Goal: Task Accomplishment & Management: Manage account settings

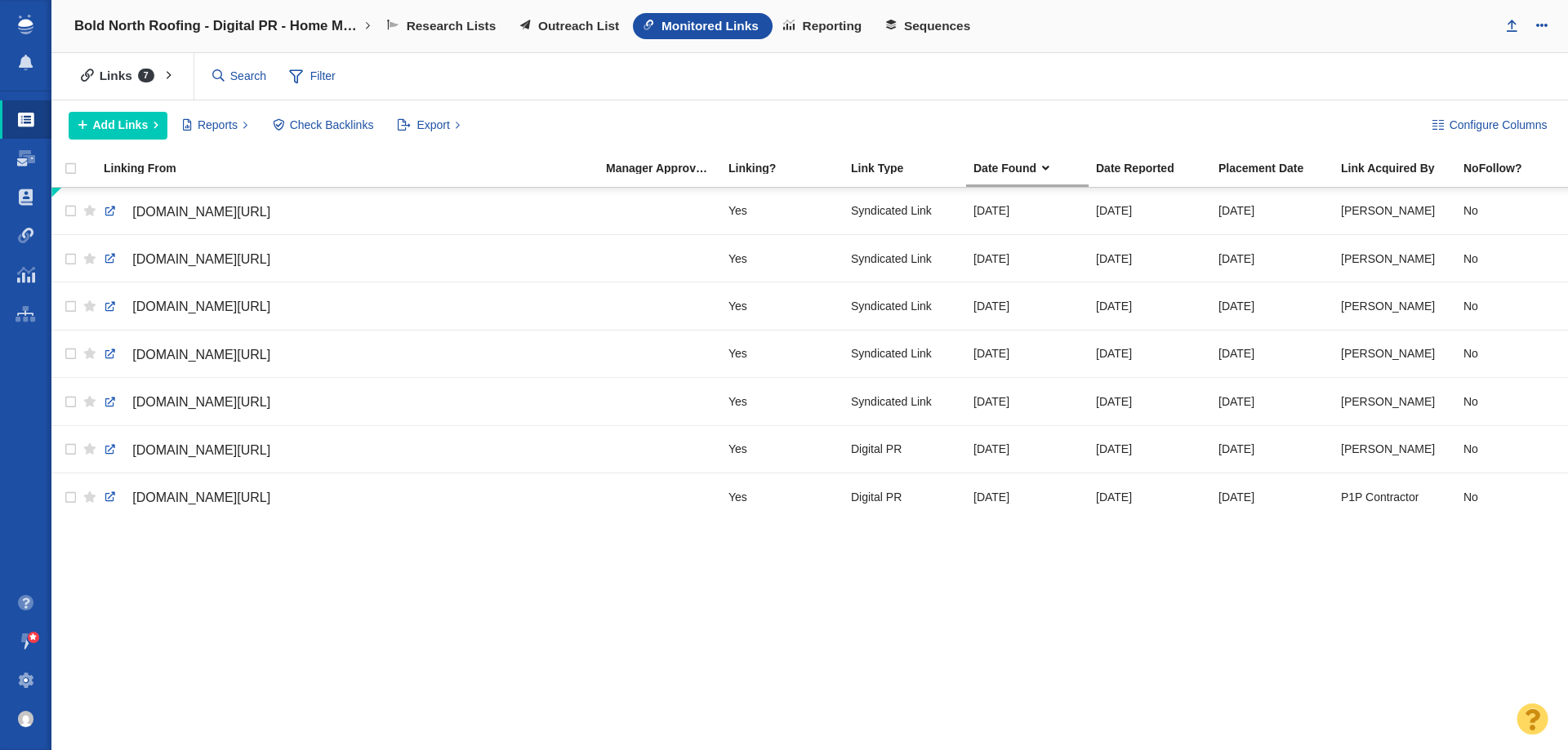
click at [30, 676] on span at bounding box center [26, 681] width 16 height 16
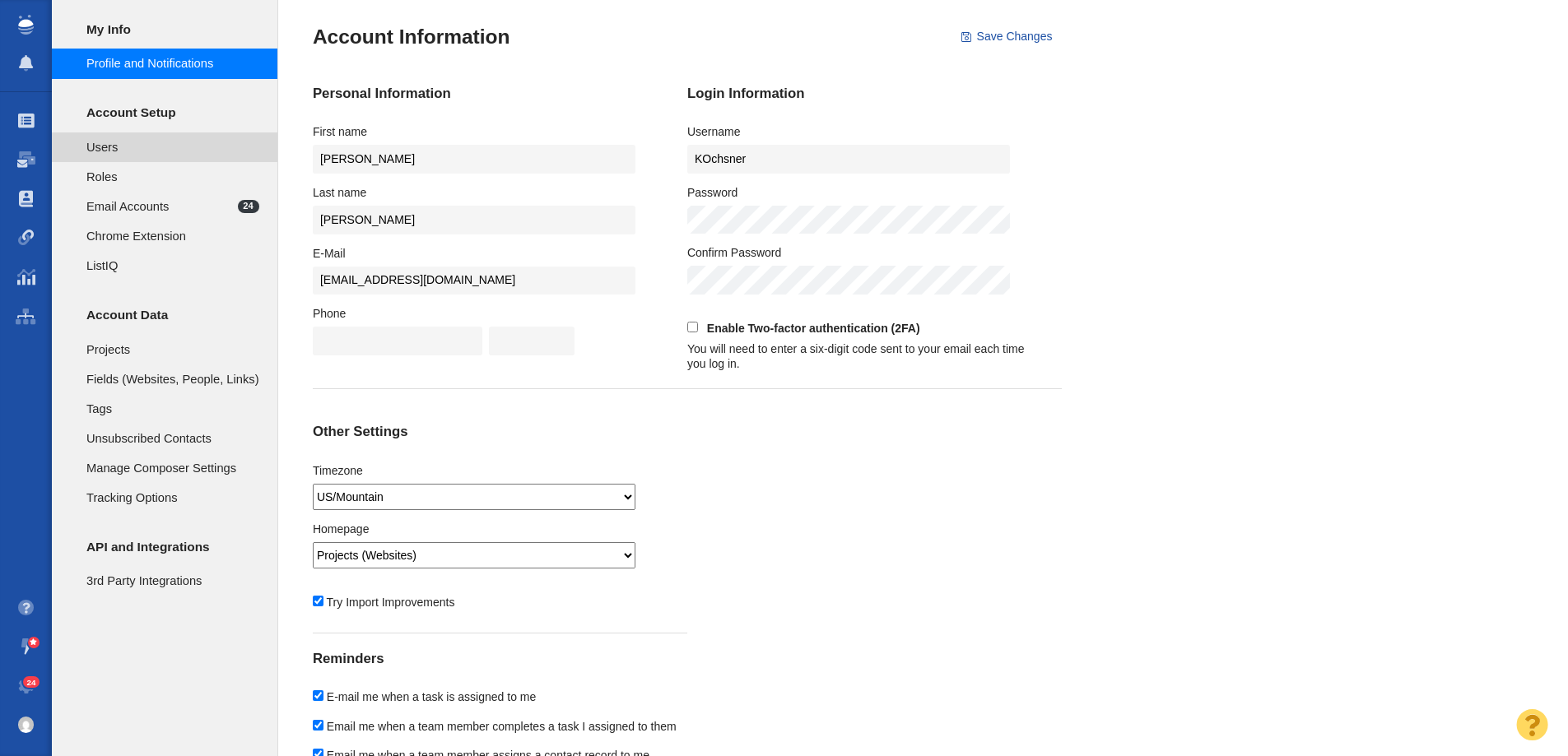
click at [133, 149] on span "Users" at bounding box center [173, 147] width 173 height 18
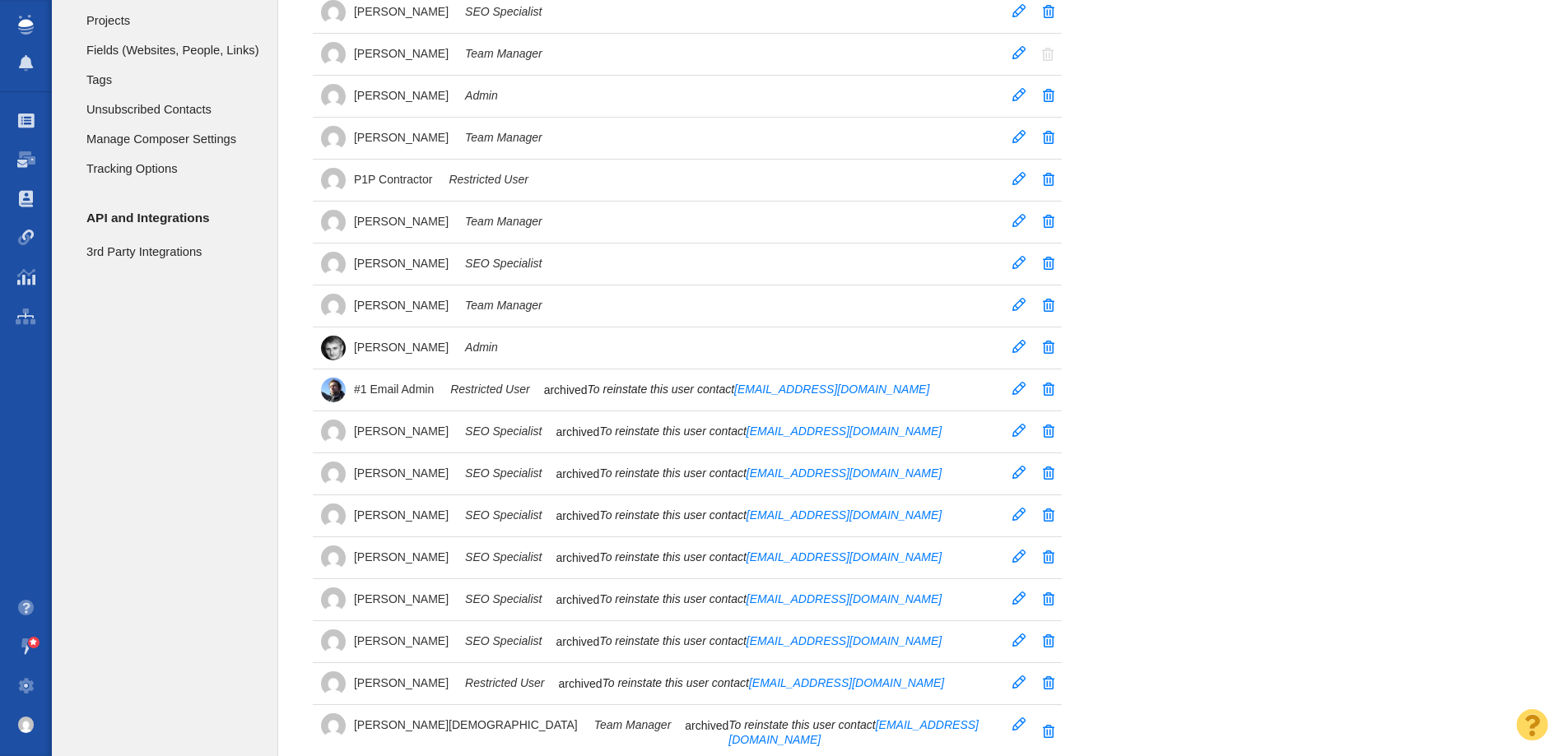
scroll to position [165, 0]
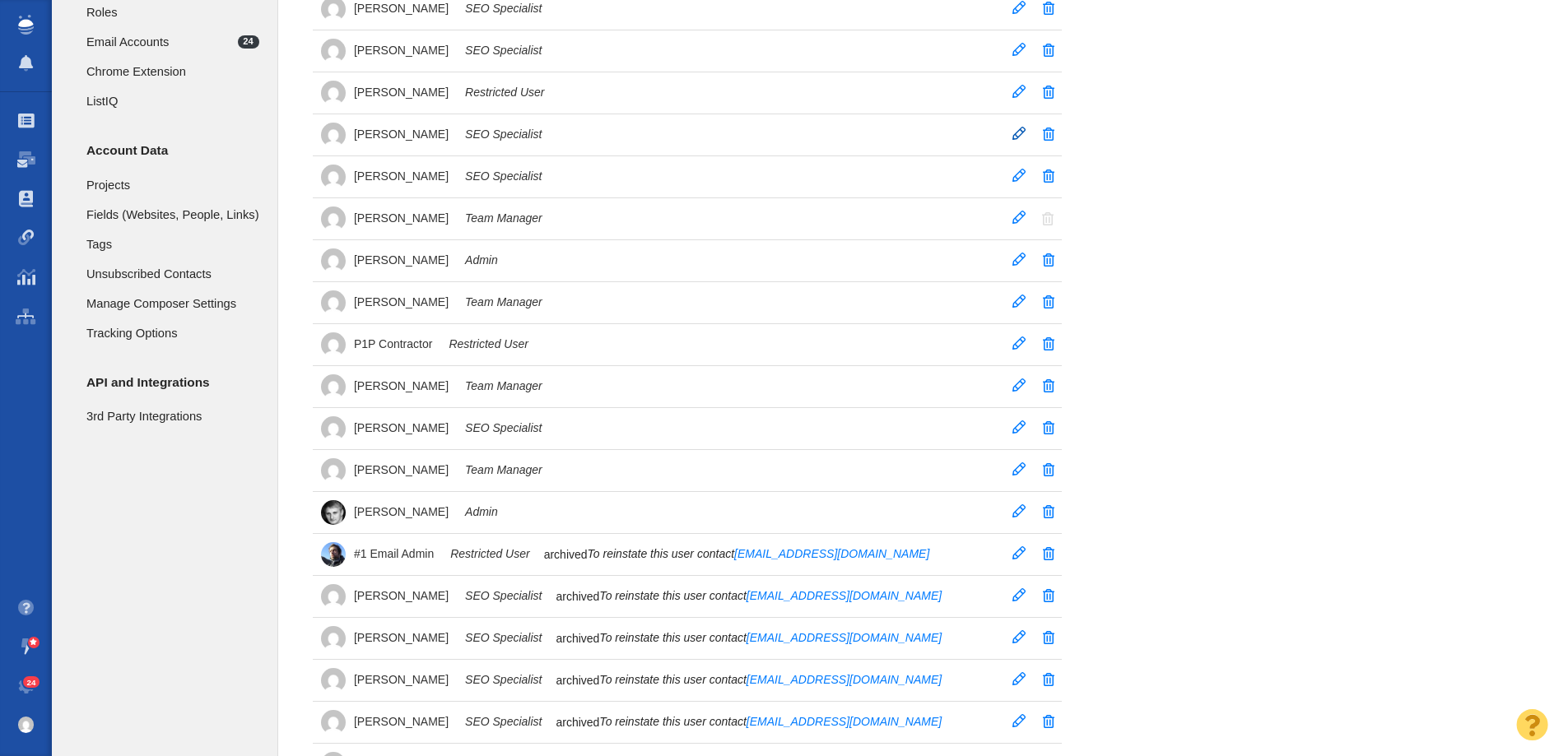
click at [1014, 134] on span at bounding box center [1019, 133] width 13 height 13
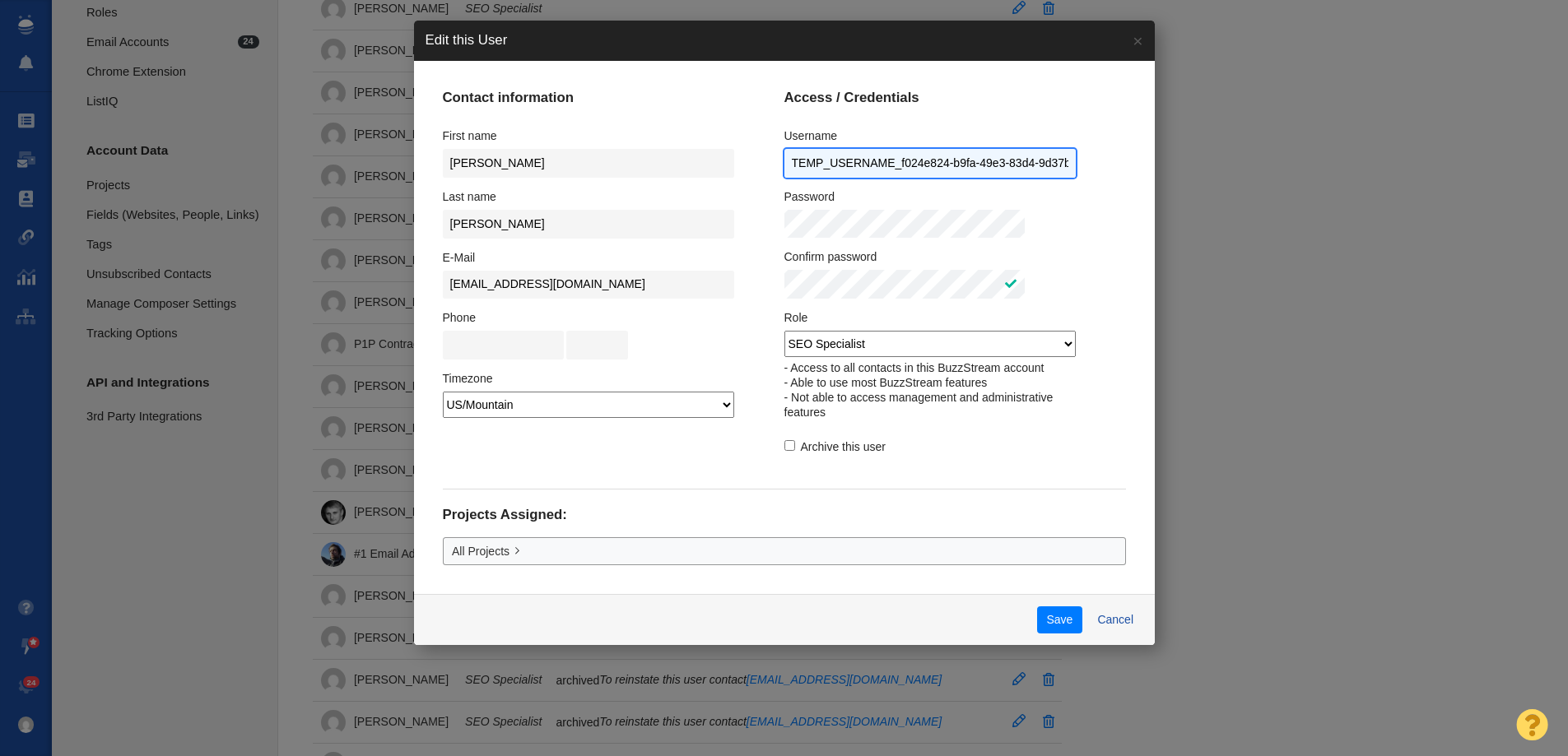
click at [855, 168] on input "TEMP_USERNAME_f024e824-b9fa-49e3-83d4-9d37b2fa5d99" at bounding box center [930, 164] width 291 height 29
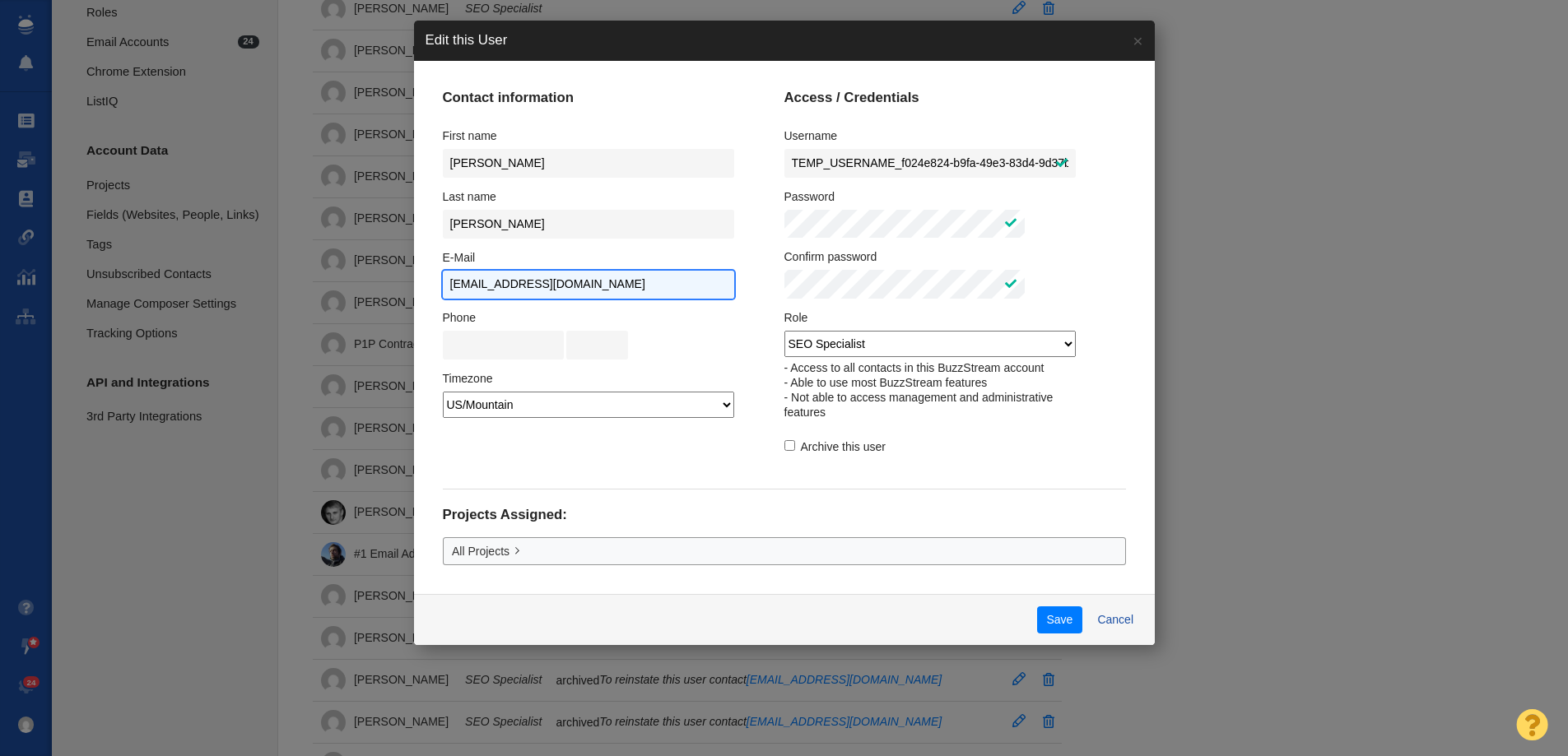
drag, startPoint x: 580, startPoint y: 278, endPoint x: 491, endPoint y: 295, distance: 90.6
click at [491, 295] on div "Contact information First name Kristina Last name Carrodeguas E-Mail KCarrodegu…" at bounding box center [784, 328] width 741 height 533
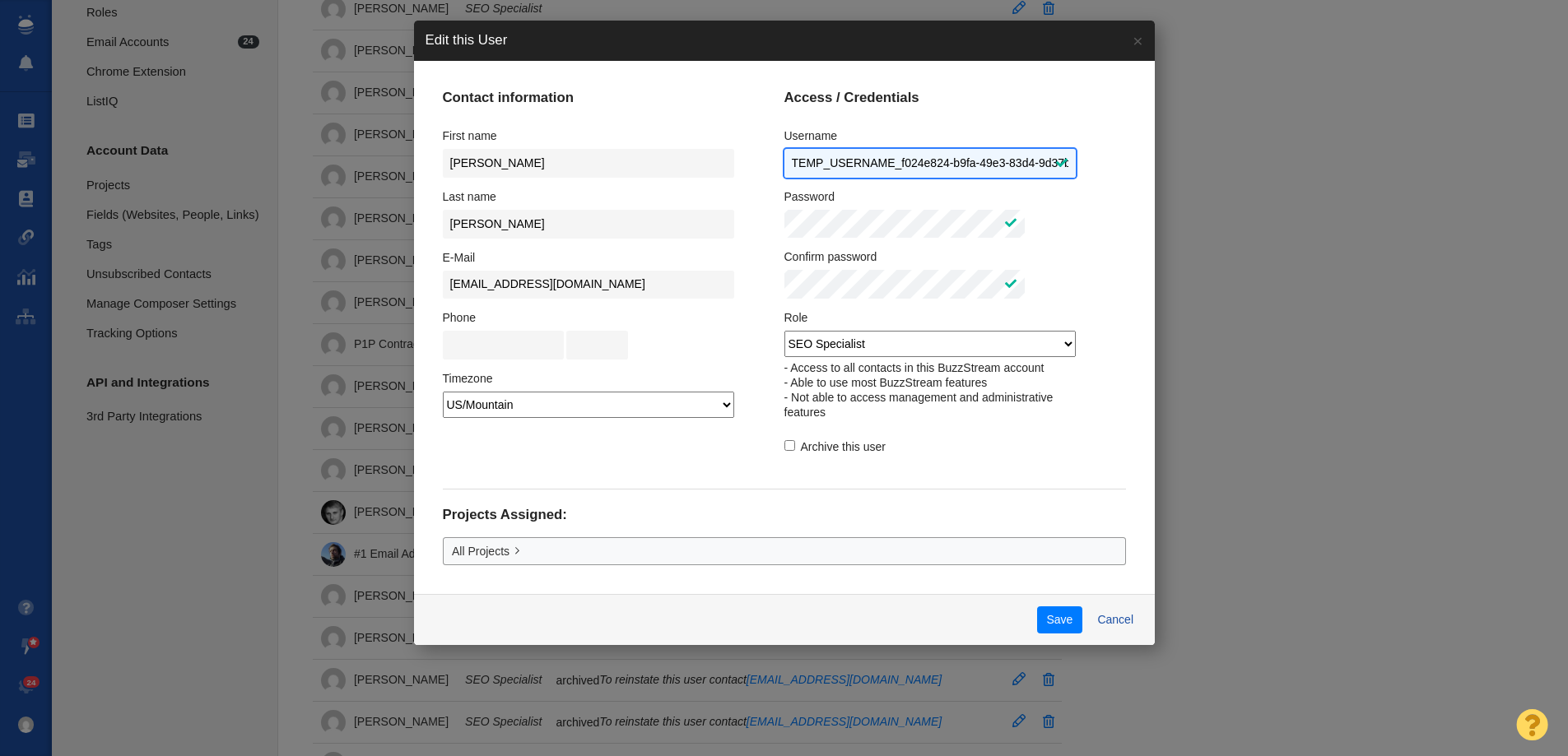
click at [861, 176] on input "TEMP_USERNAME_f024e824-b9fa-49e3-83d4-9d37b2fa5d99" at bounding box center [930, 164] width 291 height 29
paste input "KCarrodeguas"
type input "KCarrodeguas"
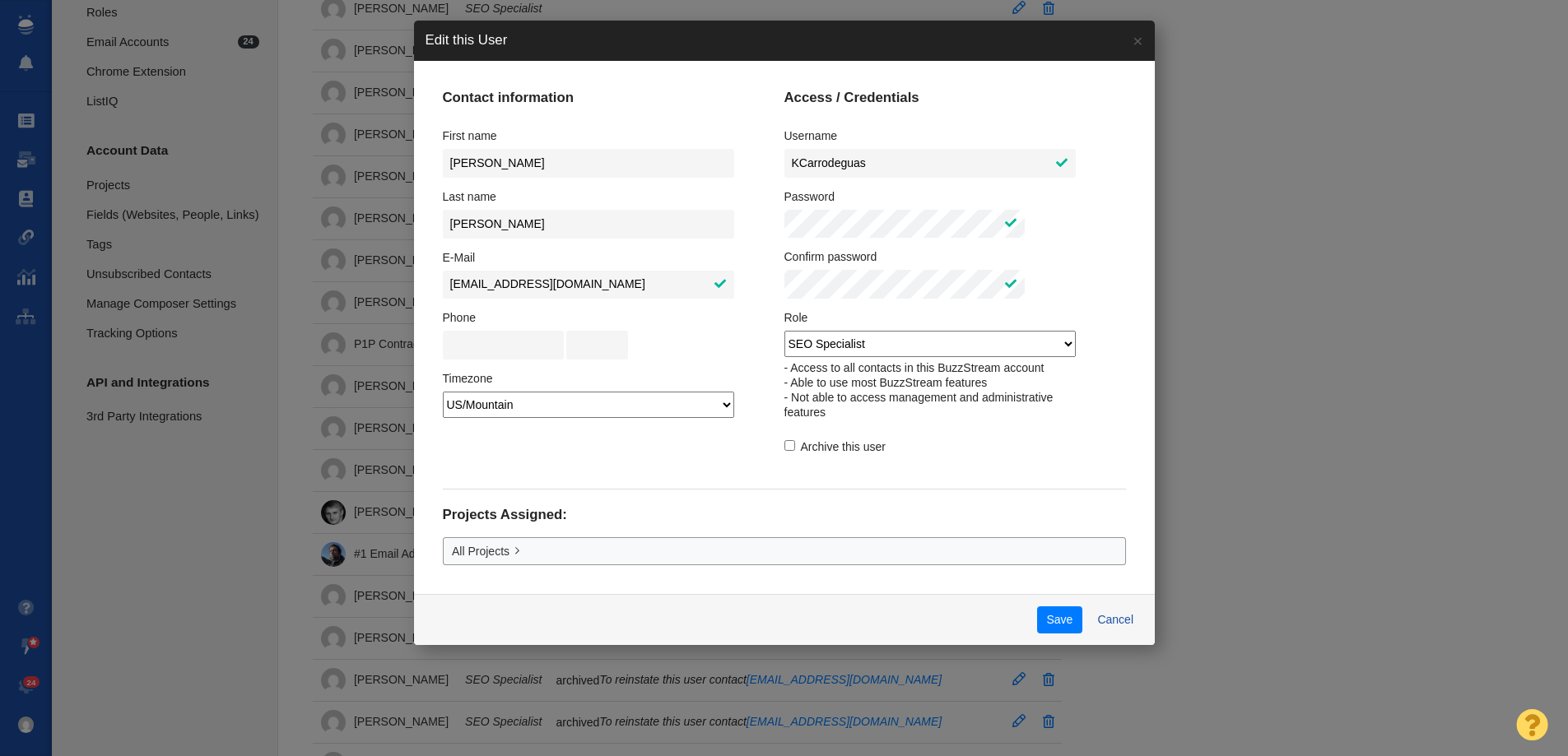
click at [961, 503] on div "Contact information First name Kristina Last name Carrodeguas E-Mail KCarrodegu…" at bounding box center [784, 328] width 741 height 533
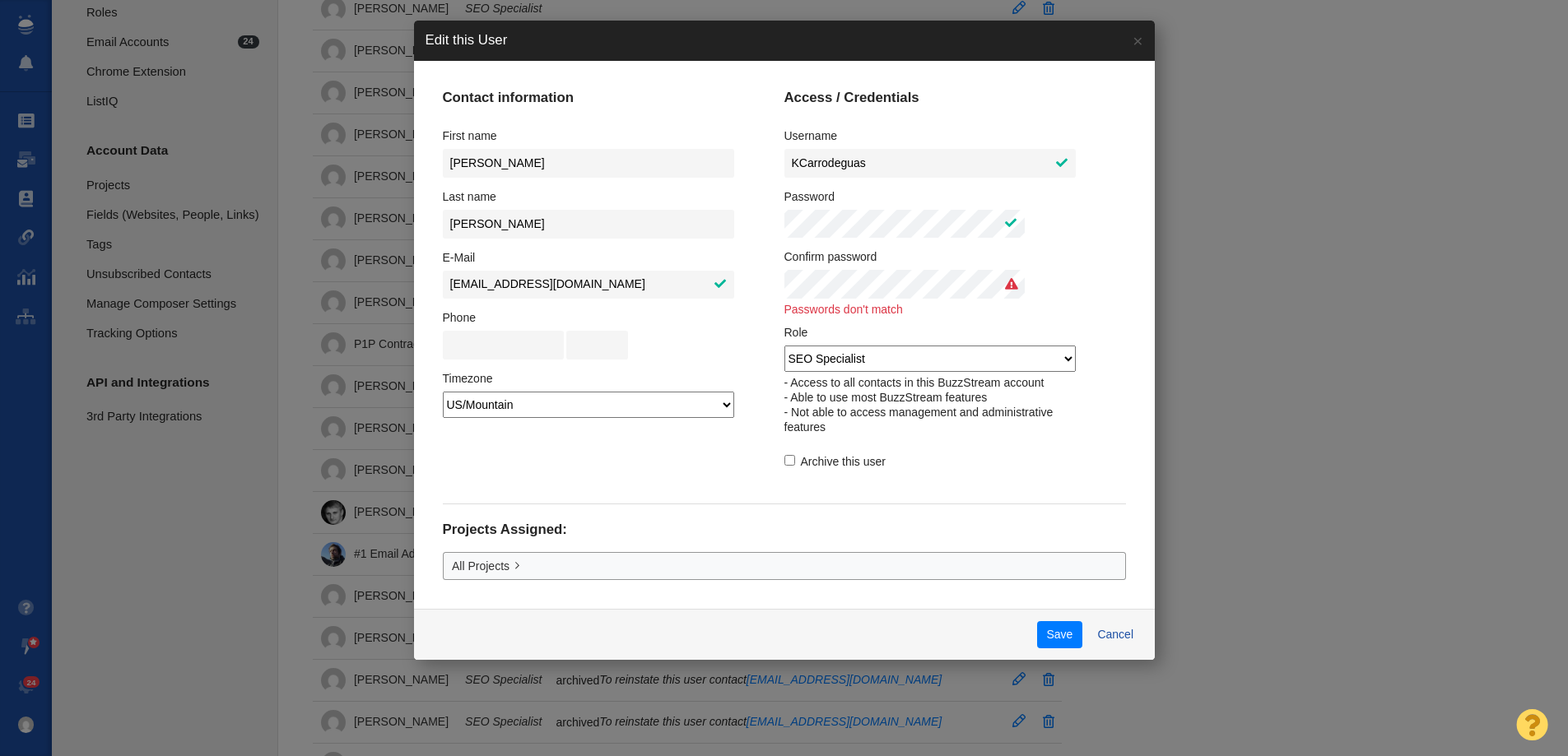
click at [1024, 427] on p "- Access to all contacts in this BuzzStream account - Able to use most BuzzStre…" at bounding box center [937, 404] width 307 height 59
click at [1002, 519] on fieldset "Projects Assigned: All Projects" at bounding box center [784, 541] width 683 height 76
click at [571, 306] on div "Contact information First name Kristina Last name Carrodeguas E-Mail KCarrodegu…" at bounding box center [784, 291] width 683 height 403
click at [1041, 534] on fieldset "Projects Assigned: All Projects" at bounding box center [784, 541] width 683 height 76
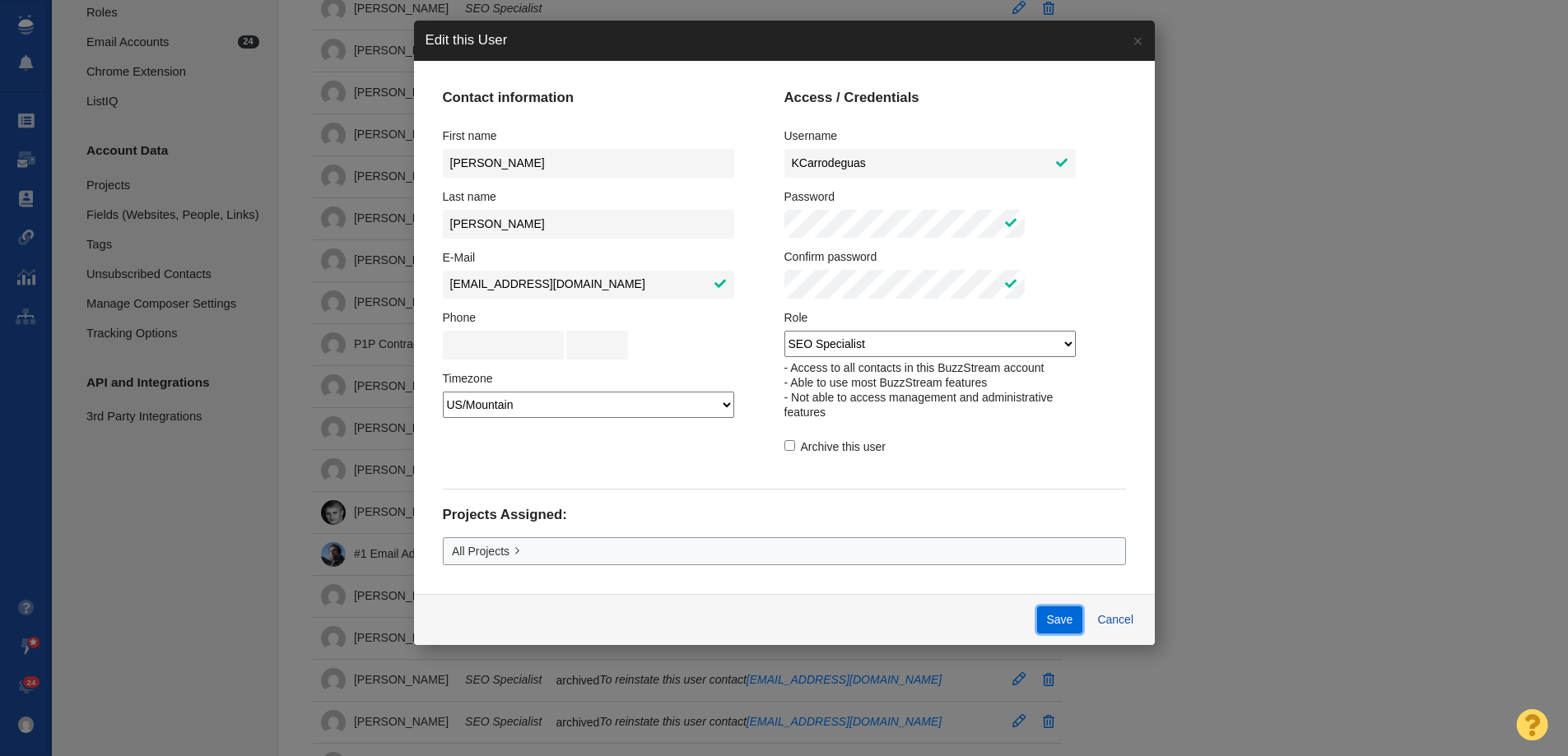
click at [1037, 634] on button "Save" at bounding box center [1060, 620] width 46 height 28
